Goal: Find specific page/section: Find specific page/section

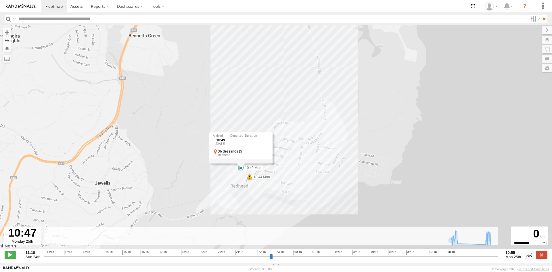
select select "**********"
click at [21, 5] on img at bounding box center [21, 6] width 30 height 4
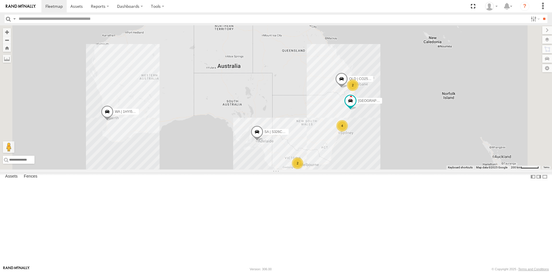
drag, startPoint x: 478, startPoint y: 172, endPoint x: 427, endPoint y: 198, distance: 57.5
click at [427, 169] on div "SA | S326COA | [PERSON_NAME] | 1HYI522 | [PERSON_NAME] 4 2 2 QLD | CO25TI | [PE…" at bounding box center [276, 97] width 552 height 144
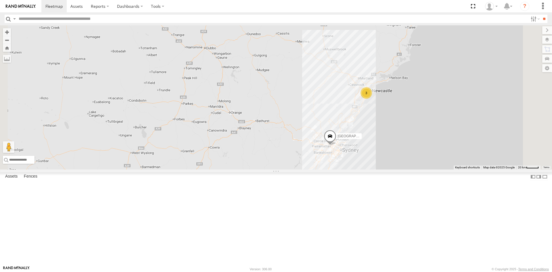
drag, startPoint x: 454, startPoint y: 140, endPoint x: 450, endPoint y: 160, distance: 20.6
click at [450, 160] on div "SA | S326COA | [PERSON_NAME] | 1HYI522 | [PERSON_NAME] QLD | CO25TI | [PERSON_N…" at bounding box center [276, 97] width 552 height 144
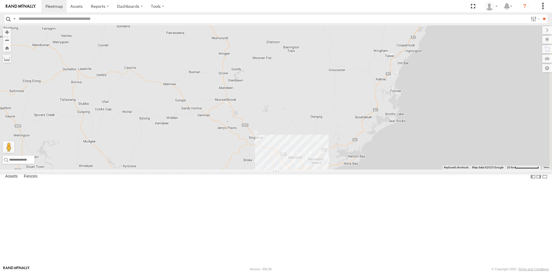
drag, startPoint x: 495, startPoint y: 136, endPoint x: 435, endPoint y: 212, distance: 97.4
click at [435, 169] on div "SA | S326COA | [PERSON_NAME] | 1HYI522 | [PERSON_NAME] QLD | CO25TI | [PERSON_N…" at bounding box center [276, 97] width 552 height 144
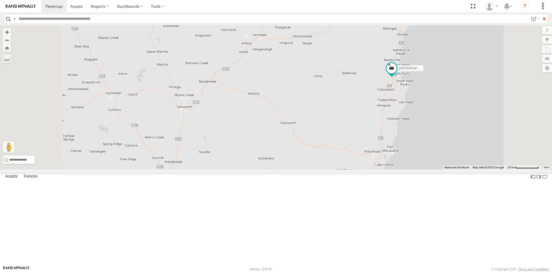
drag, startPoint x: 516, startPoint y: 118, endPoint x: 511, endPoint y: 159, distance: 40.9
click at [511, 159] on div "SA | S326COA | [PERSON_NAME] | 1HYI522 | [PERSON_NAME] QLD | CO25TI | [PERSON_N…" at bounding box center [276, 97] width 552 height 144
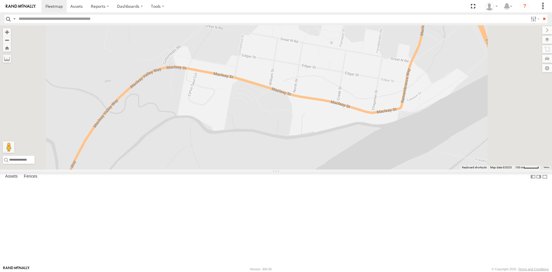
drag, startPoint x: 493, startPoint y: 102, endPoint x: 469, endPoint y: 157, distance: 60.3
click at [469, 157] on div "SA | S326COA | [PERSON_NAME] | 1HYI522 | [PERSON_NAME] QLD | CO25TI | [PERSON_N…" at bounding box center [276, 97] width 552 height 144
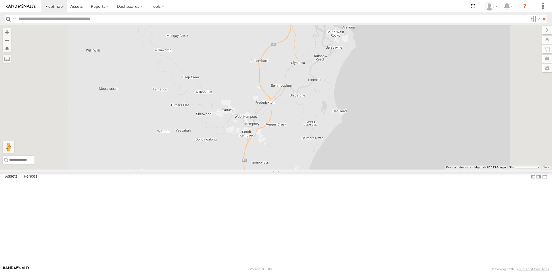
drag, startPoint x: 350, startPoint y: 193, endPoint x: 372, endPoint y: 144, distance: 53.3
click at [371, 146] on div "SA | S326COA | [PERSON_NAME] | 1HYI522 | [PERSON_NAME] QLD | CO25TI | [PERSON_N…" at bounding box center [276, 97] width 552 height 144
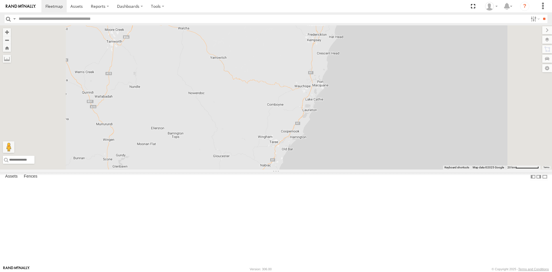
drag, startPoint x: 447, startPoint y: 174, endPoint x: 452, endPoint y: 135, distance: 39.1
click at [452, 135] on div "SA | S326COA | [PERSON_NAME] | 1HYI522 | [PERSON_NAME] QLD | CO25TI | [PERSON_N…" at bounding box center [276, 97] width 552 height 144
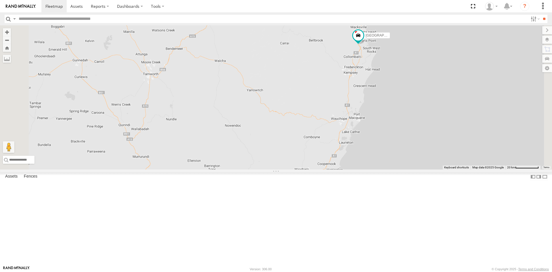
click at [278, 143] on div "SA | S326COA | [PERSON_NAME] | 1HYI522 | [PERSON_NAME] QLD | CO25TI | [PERSON_N…" at bounding box center [276, 97] width 552 height 144
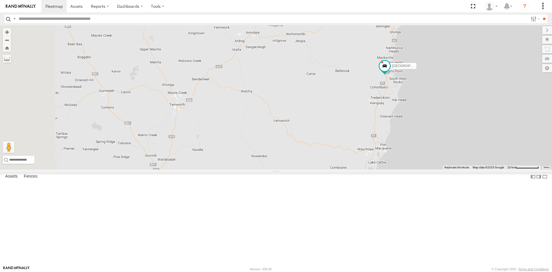
drag, startPoint x: 302, startPoint y: 172, endPoint x: 308, endPoint y: 177, distance: 7.7
click at [308, 169] on div "SA | S326COA | [PERSON_NAME] | 1HYI522 | [PERSON_NAME] QLD | CO25TI | [PERSON_N…" at bounding box center [276, 97] width 552 height 144
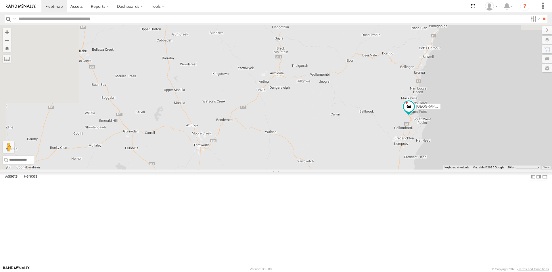
drag, startPoint x: 282, startPoint y: 133, endPoint x: 311, endPoint y: 184, distance: 58.8
click at [311, 169] on div "SA | S326COA | [PERSON_NAME] | 1HYI522 | [PERSON_NAME] QLD | CO25TI | [PERSON_N…" at bounding box center [276, 97] width 552 height 144
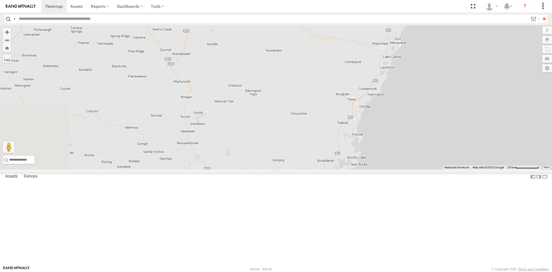
drag, startPoint x: 382, startPoint y: 212, endPoint x: 367, endPoint y: 57, distance: 155.6
click at [367, 57] on div "SA | S326COA | [PERSON_NAME] | 1HYI522 | [PERSON_NAME] QLD | CO25TI | [PERSON_N…" at bounding box center [276, 97] width 552 height 144
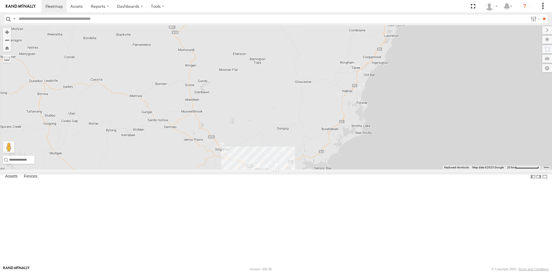
drag, startPoint x: 476, startPoint y: 210, endPoint x: 480, endPoint y: 176, distance: 34.2
click at [480, 169] on div "SA | S326COA | [PERSON_NAME] | 1HYI522 | [PERSON_NAME] QLD | CO25TI | [PERSON_N…" at bounding box center [276, 97] width 552 height 144
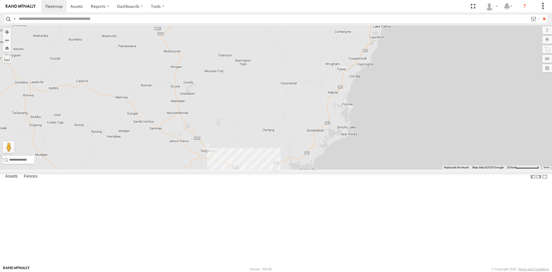
drag, startPoint x: 480, startPoint y: 176, endPoint x: 462, endPoint y: 177, distance: 18.2
click at [462, 169] on div "SA | S326COA | [PERSON_NAME] | 1HYI522 | [PERSON_NAME] QLD | CO25TI | [PERSON_N…" at bounding box center [276, 97] width 552 height 144
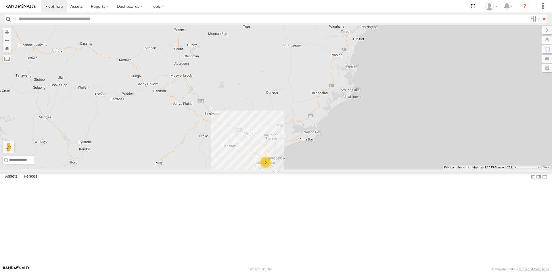
drag, startPoint x: 440, startPoint y: 212, endPoint x: 448, endPoint y: 172, distance: 40.1
click at [448, 169] on div "SA | S326COA | [PERSON_NAME] | 1HYI522 | [PERSON_NAME] QLD | CO25TI | [PERSON_N…" at bounding box center [276, 97] width 552 height 144
